Goal: Check status: Check status

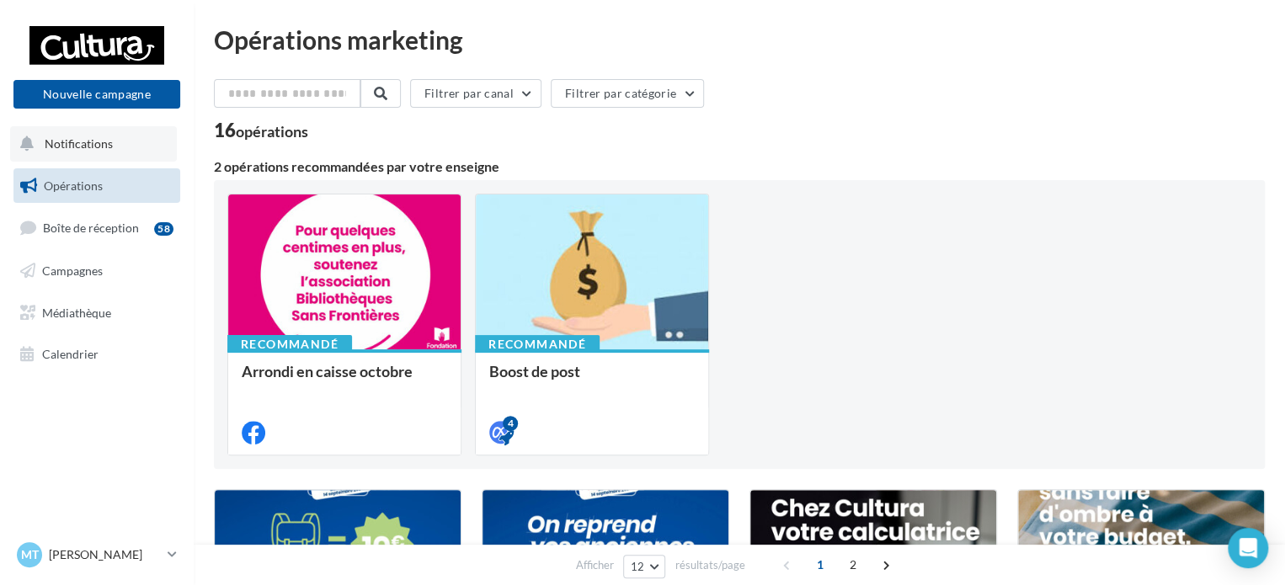
click at [102, 147] on span "Notifications" at bounding box center [79, 143] width 68 height 14
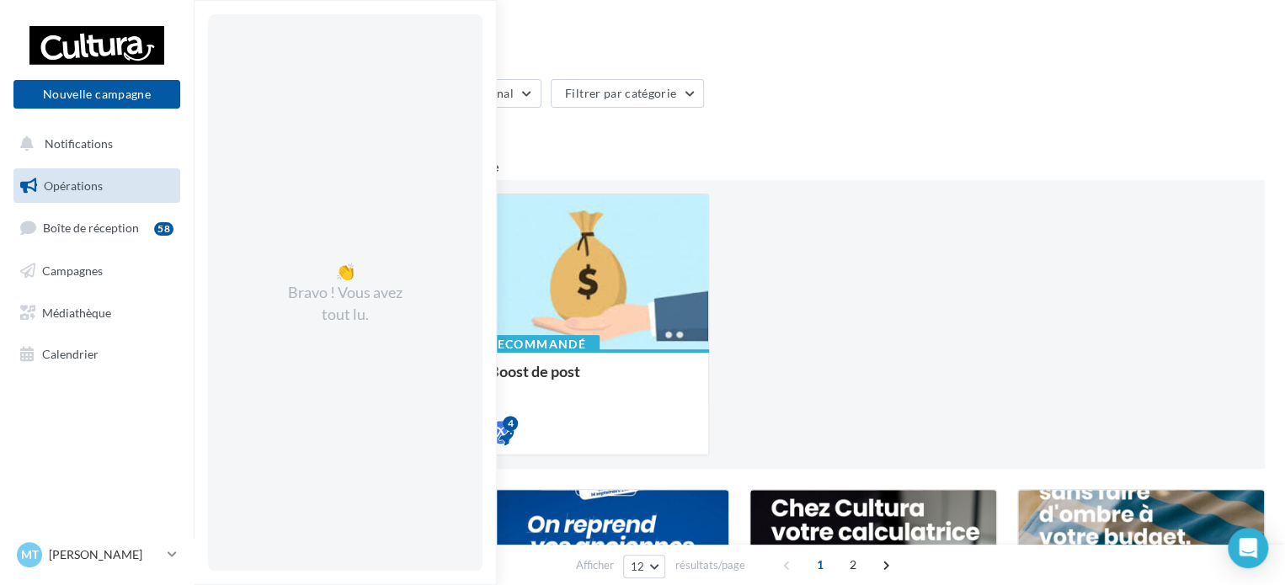
click at [119, 184] on link "Opérations" at bounding box center [97, 185] width 174 height 35
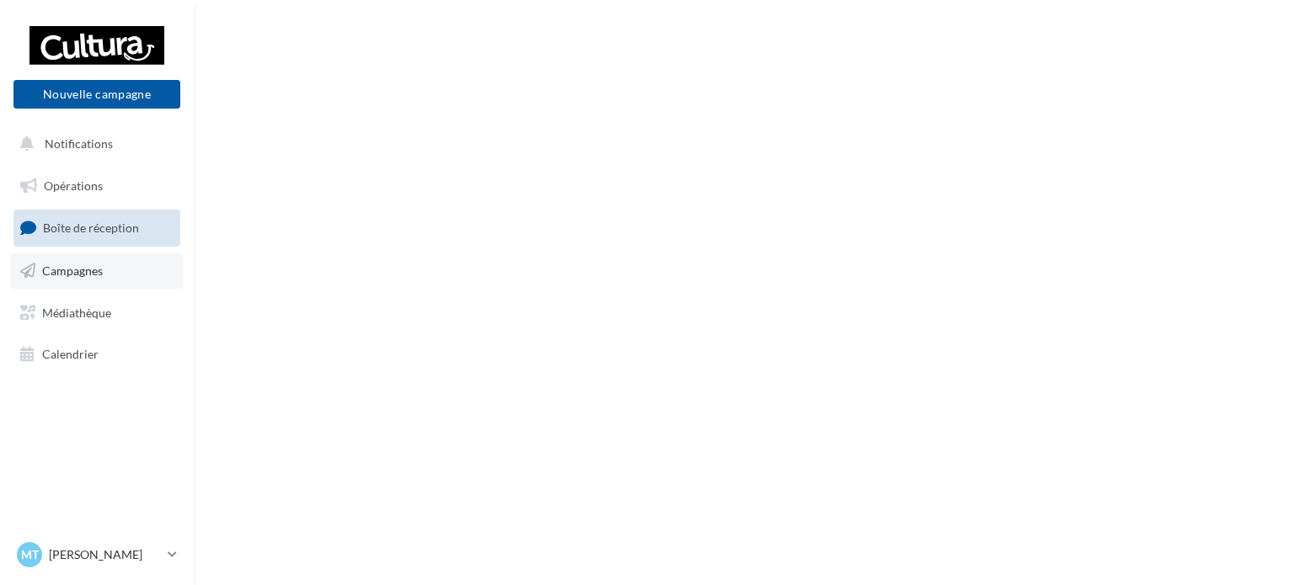
click at [101, 268] on span "Campagnes" at bounding box center [72, 271] width 61 height 14
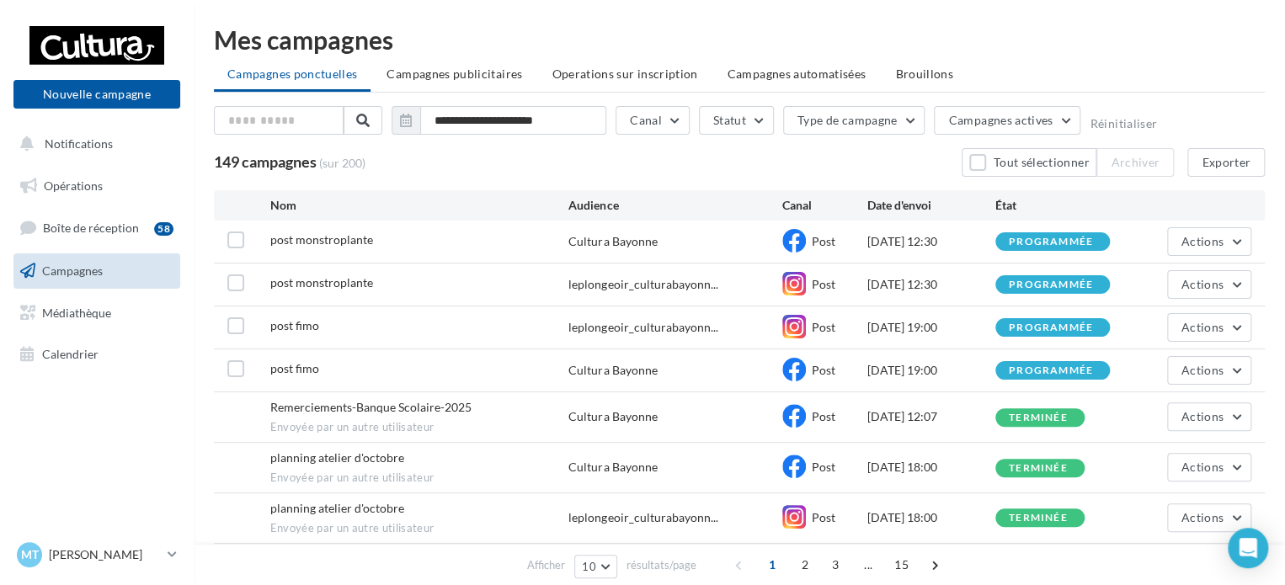
click at [906, 285] on div "08/10/2025 12:30" at bounding box center [932, 284] width 128 height 17
click at [814, 369] on span "Post" at bounding box center [824, 370] width 24 height 14
click at [954, 371] on div "06/10/2025 19:00" at bounding box center [932, 370] width 128 height 17
click at [1234, 369] on button "Actions" at bounding box center [1210, 370] width 84 height 29
click at [1120, 414] on button "Voir les résultats" at bounding box center [1167, 410] width 168 height 44
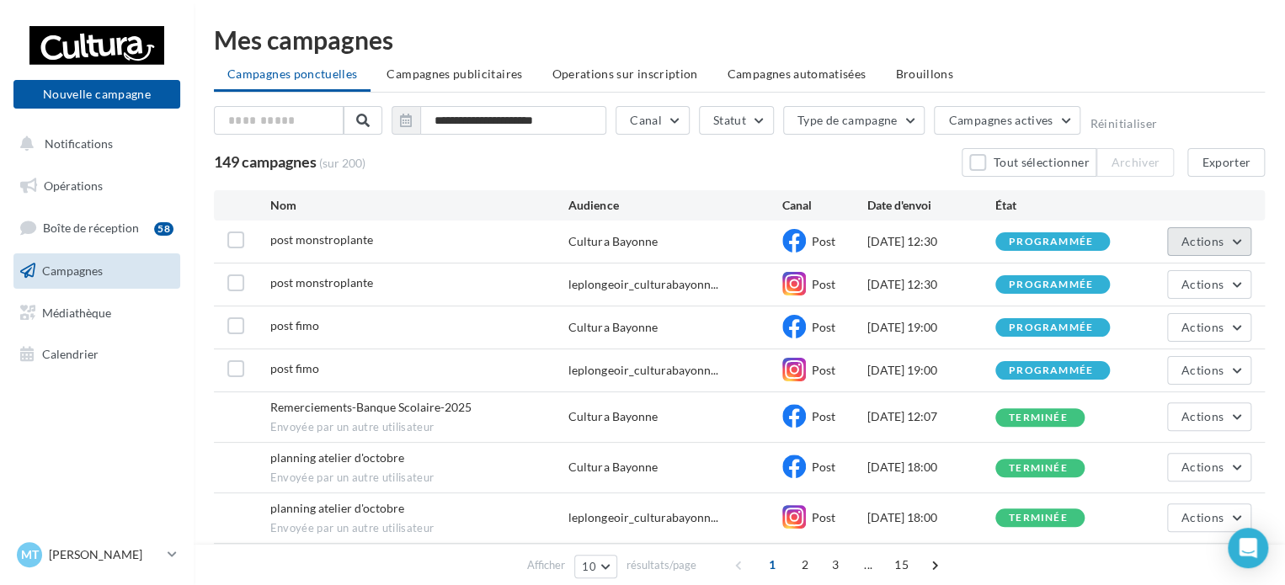
click at [1230, 240] on button "Actions" at bounding box center [1210, 241] width 84 height 29
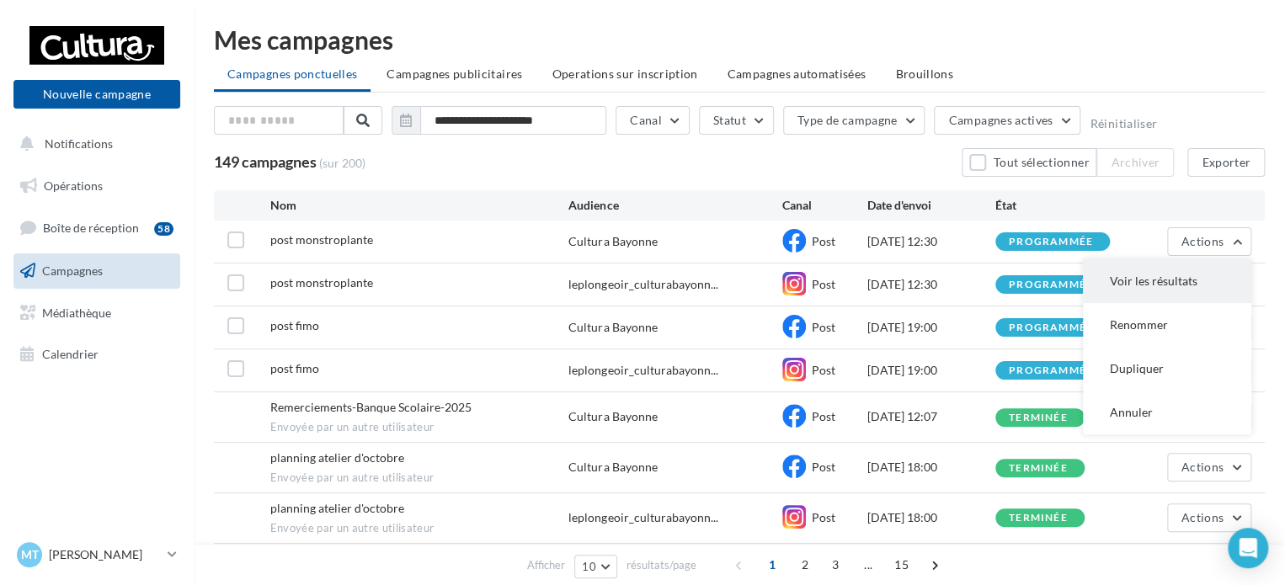
click at [1156, 275] on button "Voir les résultats" at bounding box center [1167, 281] width 168 height 44
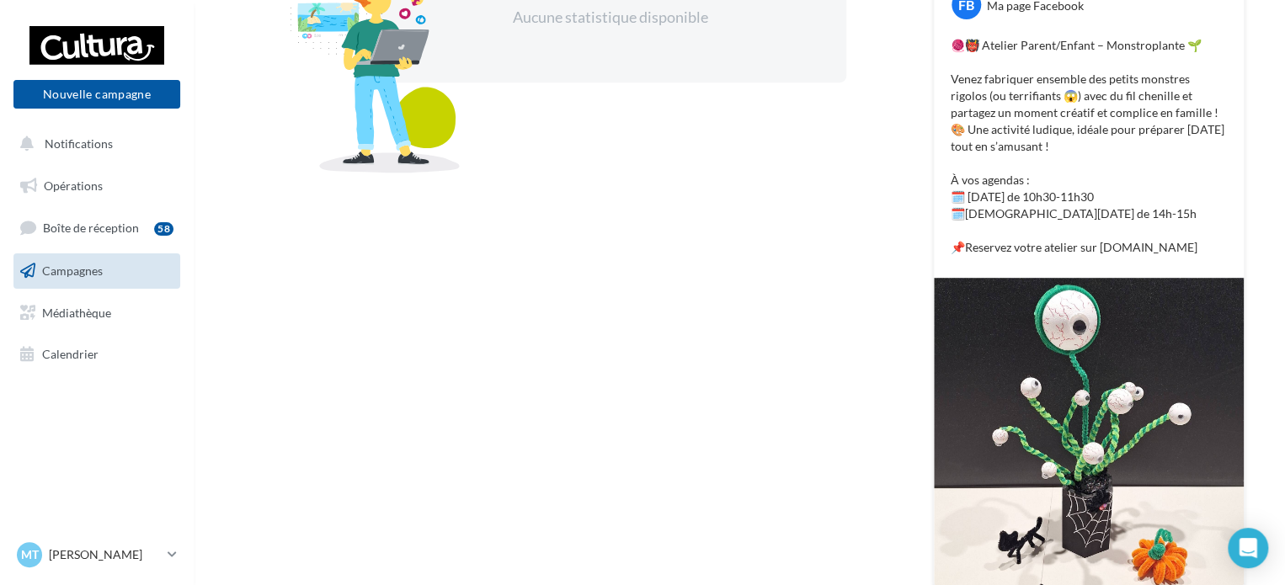
scroll to position [363, 0]
